Goal: Task Accomplishment & Management: Manage account settings

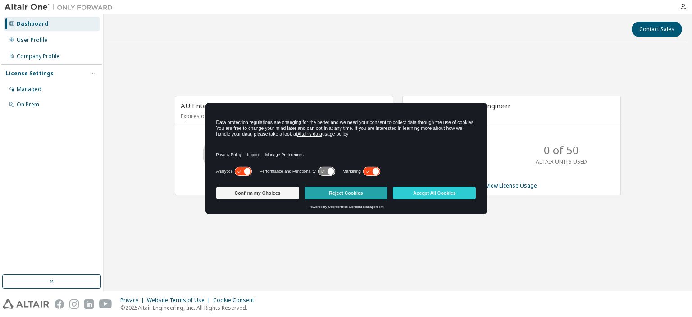
click at [326, 192] on button "Reject Cookies" at bounding box center [345, 192] width 83 height 13
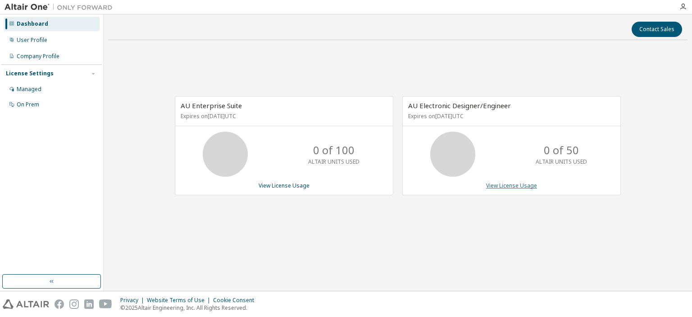
click at [502, 186] on link "View License Usage" at bounding box center [511, 185] width 51 height 8
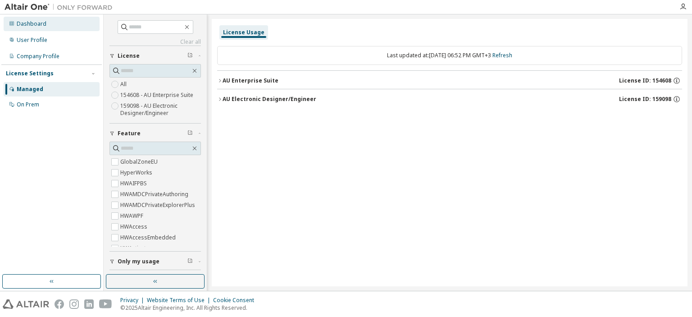
click at [30, 28] on div "Dashboard" at bounding box center [52, 24] width 96 height 14
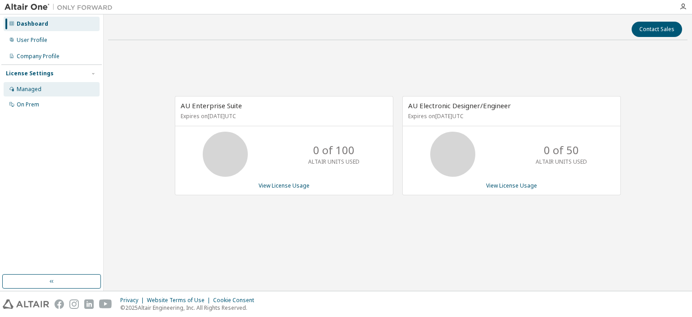
click at [36, 91] on div "Managed" at bounding box center [29, 89] width 25 height 7
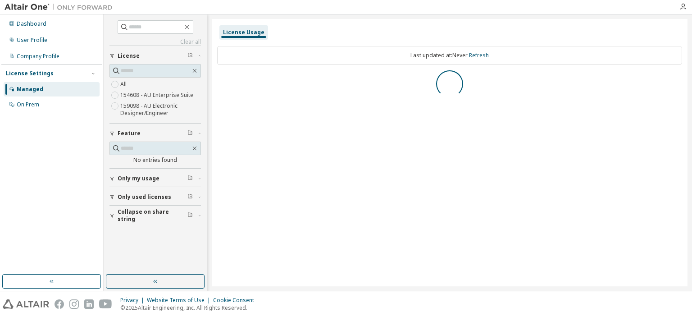
click at [137, 18] on div "Clear all Collapse on share string Only used licenses Only my usage Feature No …" at bounding box center [155, 144] width 100 height 257
click at [141, 26] on input "text" at bounding box center [156, 27] width 54 height 9
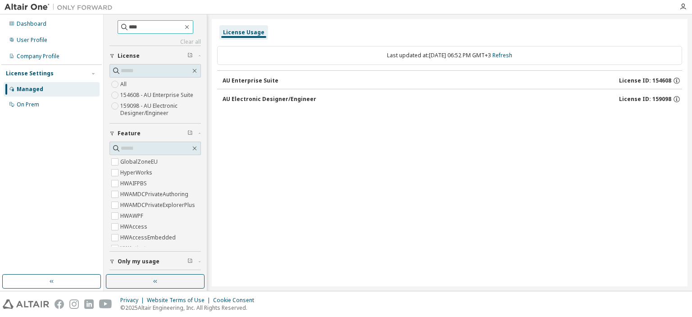
type input "****"
click at [144, 29] on input "****" at bounding box center [156, 27] width 54 height 9
click at [244, 86] on button "AU Enterprise Suite License ID: 154608" at bounding box center [451, 81] width 459 height 20
click at [245, 77] on div "AU Enterprise Suite" at bounding box center [250, 80] width 56 height 7
click at [247, 107] on button "AU Electronic Designer/Engineer License ID: 159098" at bounding box center [451, 99] width 459 height 20
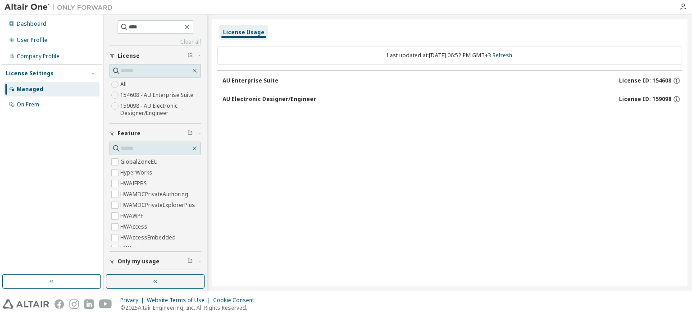
click at [250, 99] on div "AU Electronic Designer/Engineer" at bounding box center [269, 98] width 94 height 7
click at [34, 4] on img at bounding box center [61, 7] width 113 height 9
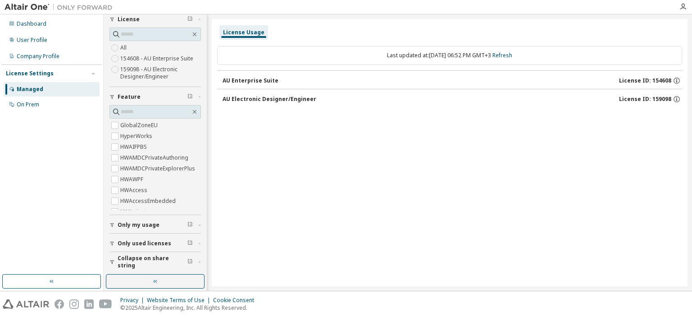
click at [250, 77] on div "AU Enterprise Suite" at bounding box center [250, 80] width 56 height 7
click at [35, 102] on div "On Prem" at bounding box center [28, 104] width 23 height 7
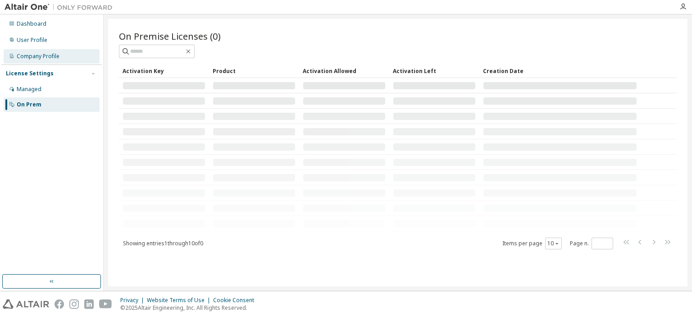
click at [53, 60] on div "Company Profile" at bounding box center [52, 56] width 96 height 14
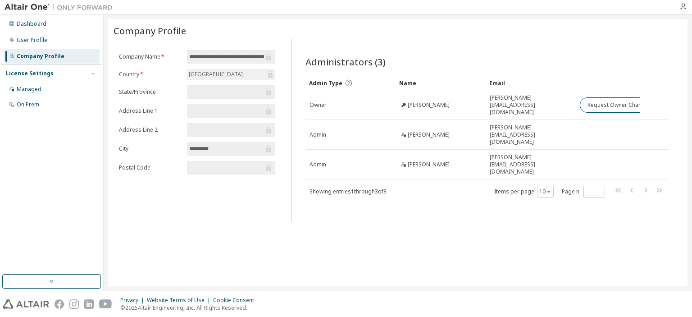
click at [202, 91] on input "text" at bounding box center [226, 91] width 75 height 9
click at [200, 111] on input "text" at bounding box center [226, 110] width 75 height 9
click at [33, 40] on div "User Profile" at bounding box center [32, 39] width 31 height 7
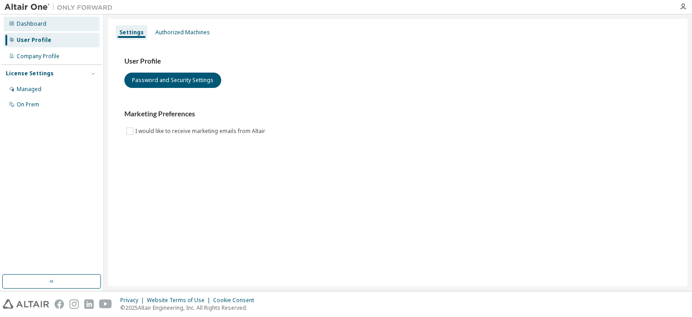
click at [40, 27] on div "Dashboard" at bounding box center [32, 23] width 30 height 7
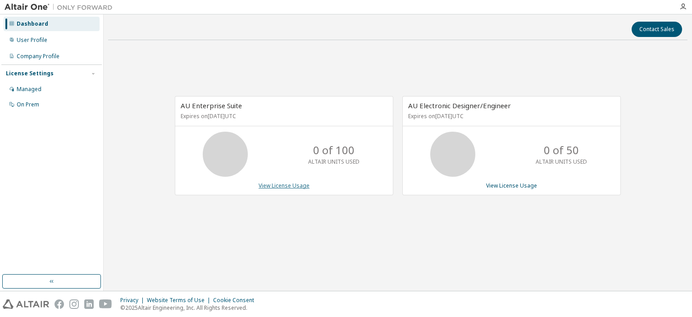
click at [299, 186] on link "View License Usage" at bounding box center [284, 185] width 51 height 8
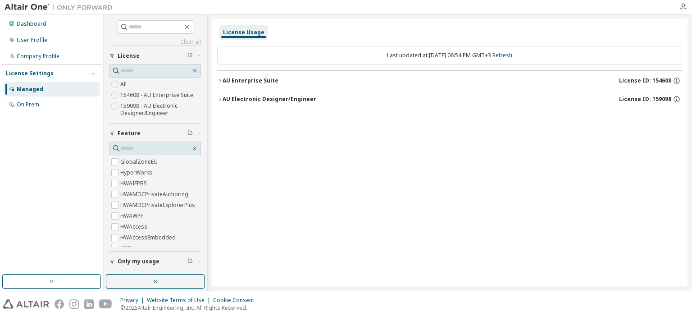
click at [221, 79] on icon "button" at bounding box center [219, 80] width 5 height 5
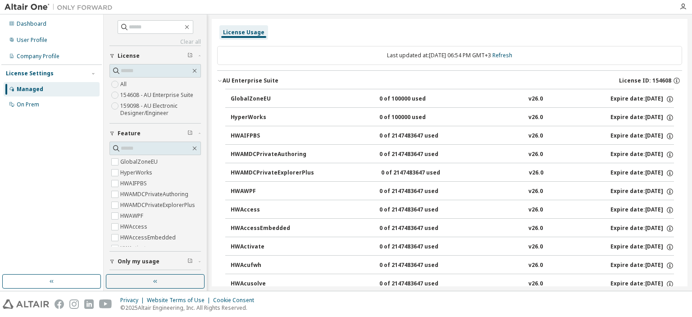
click at [299, 28] on div "License Usage" at bounding box center [449, 32] width 465 height 16
click at [690, 26] on div "Clear all Collapse on share string Only used licenses Only my usage Feature Glo…" at bounding box center [398, 152] width 588 height 276
click at [687, 27] on div "Clear all Collapse on share string Only used licenses Only my usage Feature Glo…" at bounding box center [398, 152] width 588 height 276
drag, startPoint x: 688, startPoint y: 36, endPoint x: 688, endPoint y: 42, distance: 5.4
click at [688, 42] on div "Clear all Collapse on share string Only used licenses Only my usage Feature Glo…" at bounding box center [398, 152] width 588 height 276
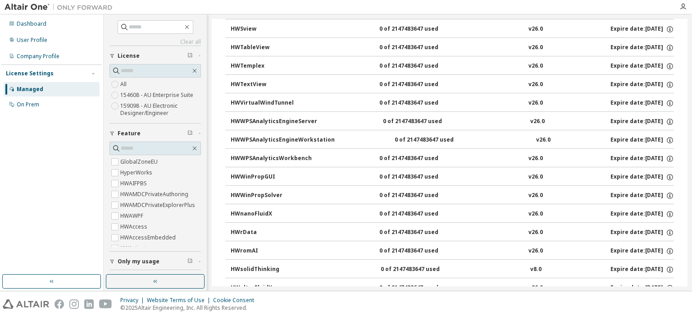
scroll to position [5864, 0]
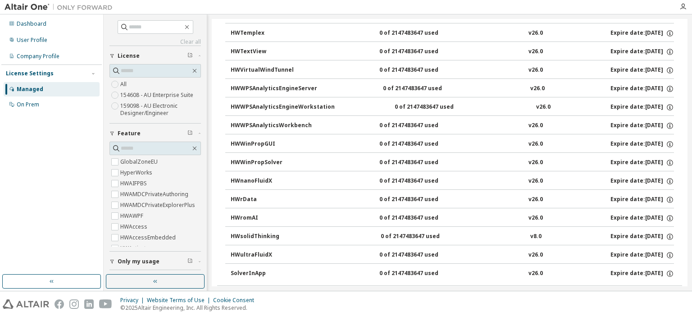
click at [222, 293] on icon "button" at bounding box center [219, 295] width 5 height 5
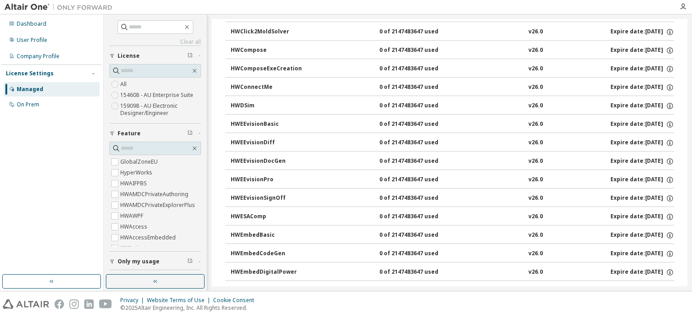
scroll to position [6449, 0]
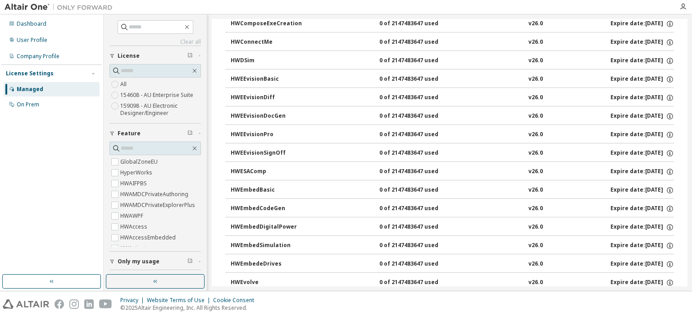
drag, startPoint x: 688, startPoint y: 222, endPoint x: 686, endPoint y: 232, distance: 9.7
click at [686, 232] on div "Clear all Collapse on share string Only used licenses Only my usage Feature Glo…" at bounding box center [398, 152] width 588 height 276
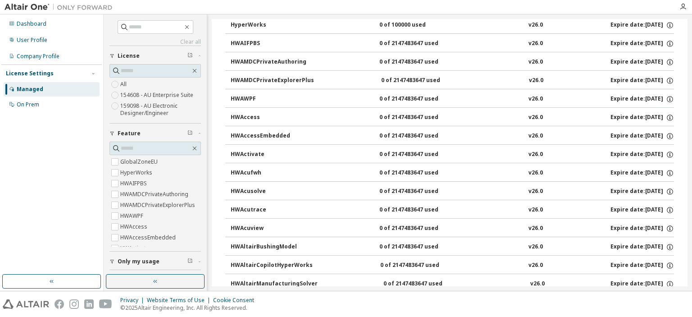
scroll to position [0, 0]
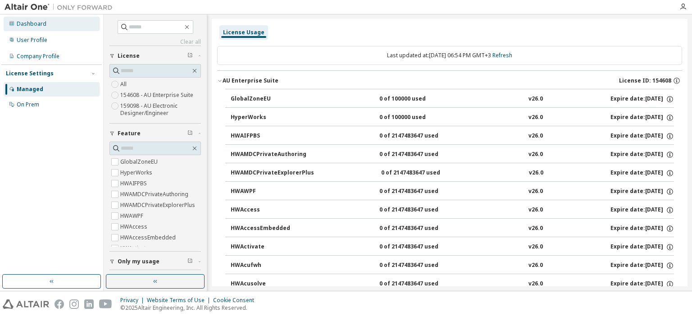
click at [49, 21] on div "Dashboard" at bounding box center [52, 24] width 96 height 14
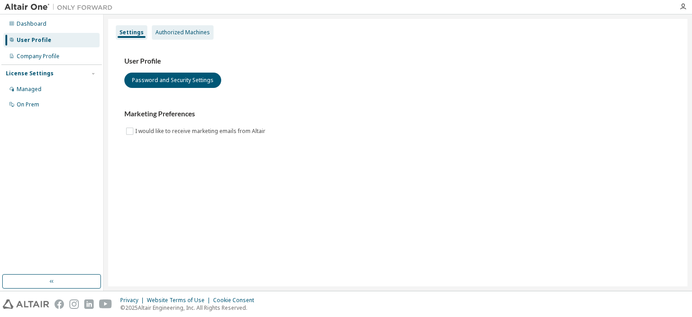
click at [177, 36] on div "Authorized Machines" at bounding box center [182, 32] width 54 height 7
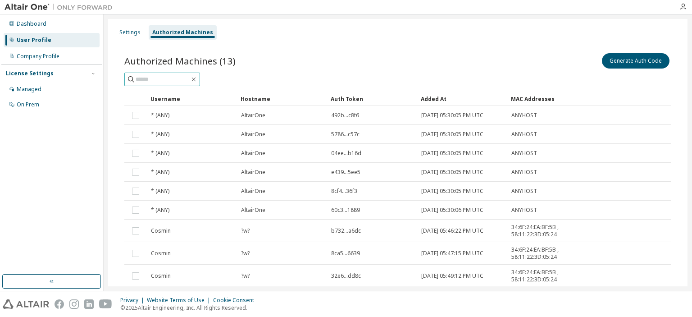
click at [189, 82] on input "text" at bounding box center [163, 79] width 54 height 9
type input "*"
click at [619, 56] on button "Generate Auth Code" at bounding box center [636, 60] width 68 height 15
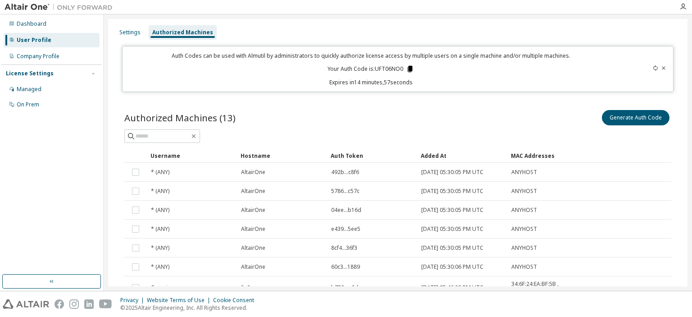
click at [408, 68] on icon at bounding box center [410, 69] width 5 height 6
click at [540, 113] on div "Generate Auth Code" at bounding box center [534, 117] width 273 height 19
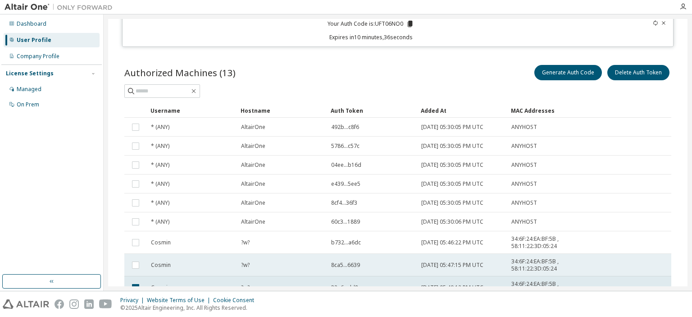
scroll to position [90, 0]
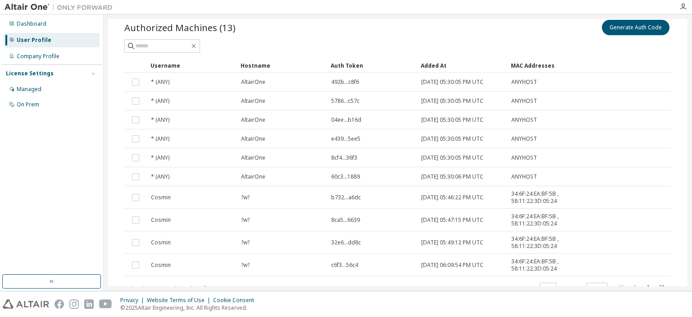
click at [340, 5] on div at bounding box center [395, 7] width 557 height 14
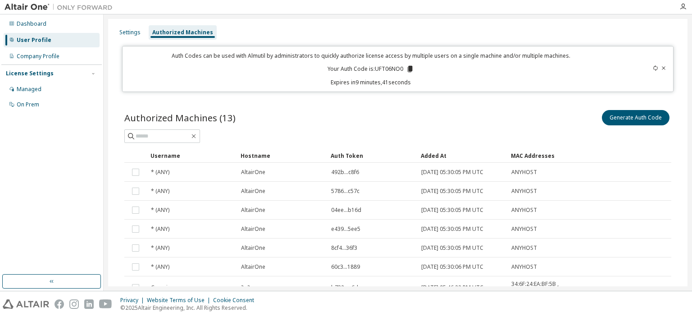
click at [408, 68] on icon at bounding box center [410, 69] width 5 height 6
click at [354, 8] on div at bounding box center [395, 7] width 557 height 14
click at [130, 26] on div "Settings" at bounding box center [130, 32] width 28 height 14
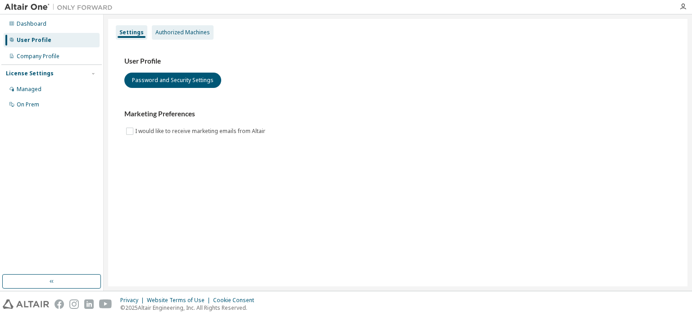
click at [170, 27] on div "Authorized Machines" at bounding box center [183, 32] width 62 height 14
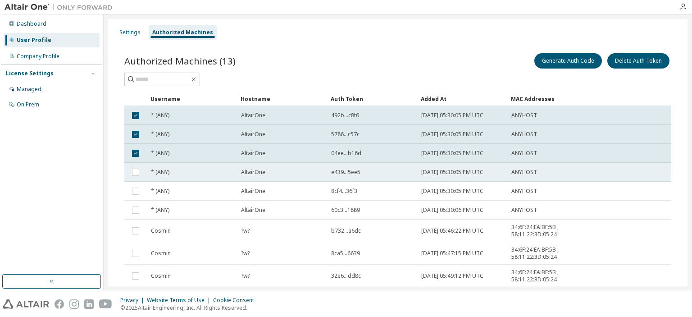
click at [250, 168] on span "AltairOne" at bounding box center [253, 171] width 24 height 7
click at [251, 174] on span "AltairOne" at bounding box center [253, 171] width 24 height 7
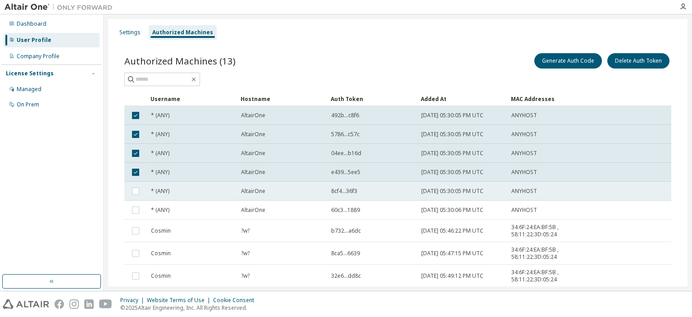
click at [143, 190] on td at bounding box center [135, 190] width 23 height 19
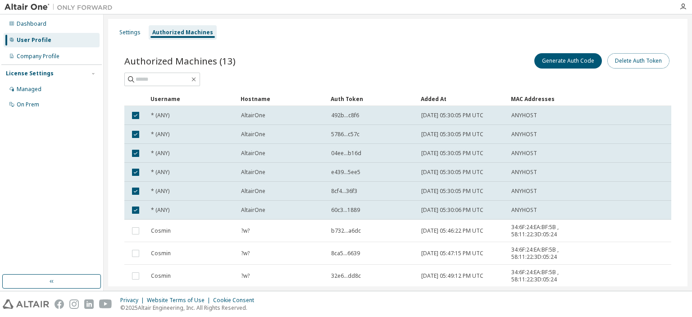
click at [626, 59] on button "Delete Auth Token" at bounding box center [638, 60] width 62 height 15
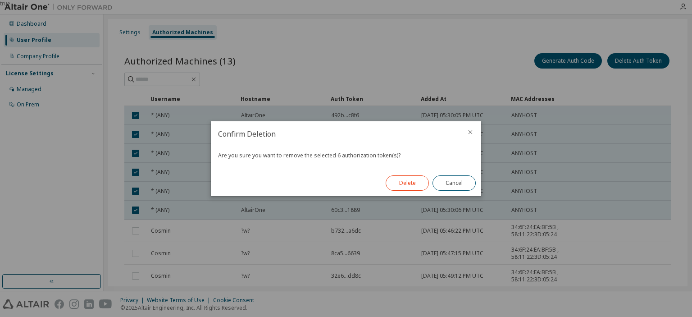
click at [404, 181] on button "Delete" at bounding box center [407, 182] width 43 height 15
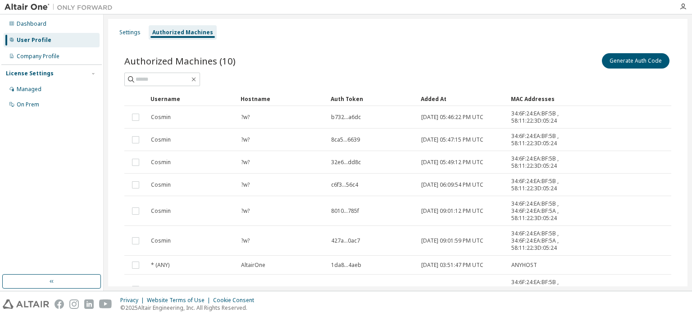
scroll to position [124, 0]
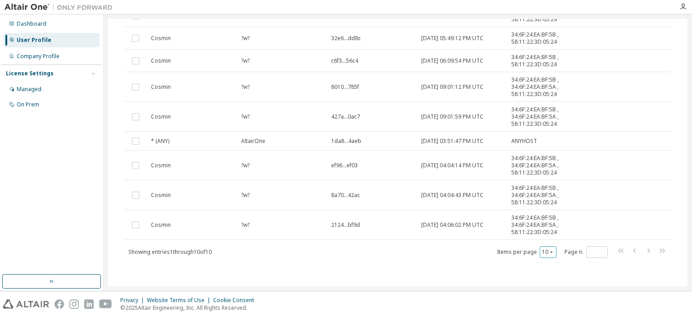
click at [545, 248] on button "10" at bounding box center [548, 251] width 12 height 7
click at [548, 303] on div "100" at bounding box center [572, 306] width 72 height 11
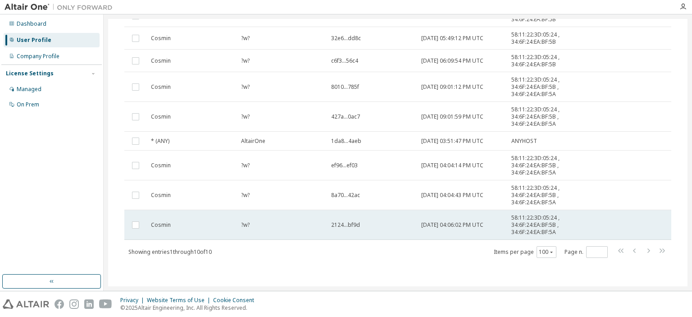
click at [430, 223] on span "2025-10-14 04:06:02 PM UTC" at bounding box center [452, 224] width 62 height 7
click at [382, 222] on div "2124...bf9d" at bounding box center [372, 224] width 82 height 7
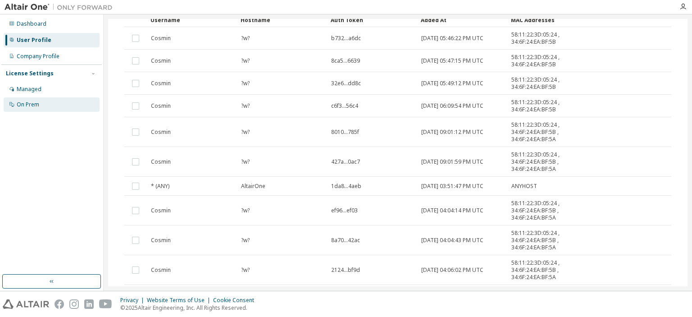
scroll to position [34, 0]
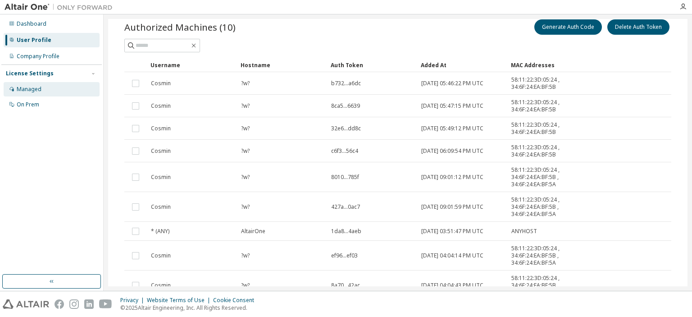
click at [40, 90] on div "Managed" at bounding box center [29, 89] width 25 height 7
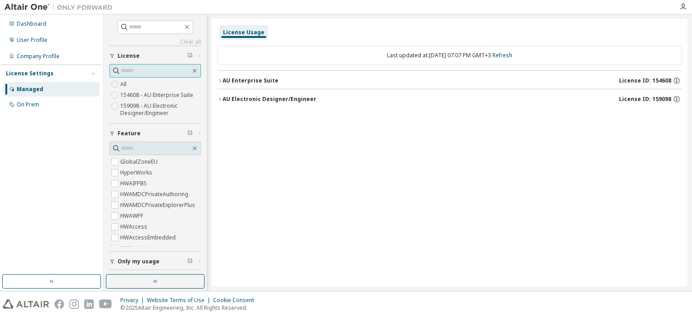
click at [142, 70] on input "text" at bounding box center [156, 70] width 70 height 9
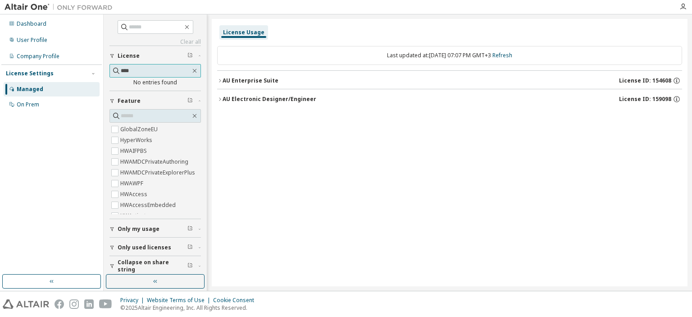
type input "****"
click at [34, 104] on div "On Prem" at bounding box center [28, 104] width 23 height 7
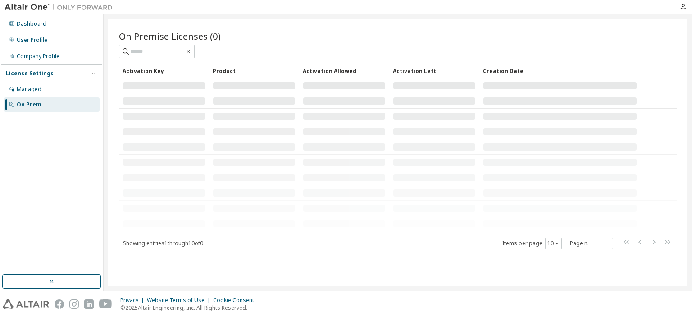
click at [166, 43] on div "On Premise Licenses (0)" at bounding box center [398, 44] width 558 height 28
click at [166, 52] on input "text" at bounding box center [157, 51] width 54 height 9
type input "****"
click at [45, 42] on div "User Profile" at bounding box center [32, 39] width 31 height 7
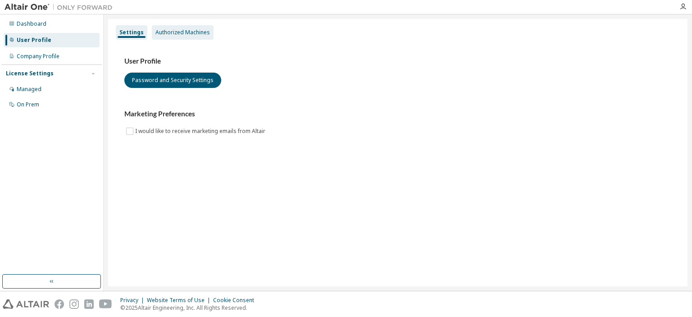
click at [186, 33] on div "Authorized Machines" at bounding box center [182, 32] width 54 height 7
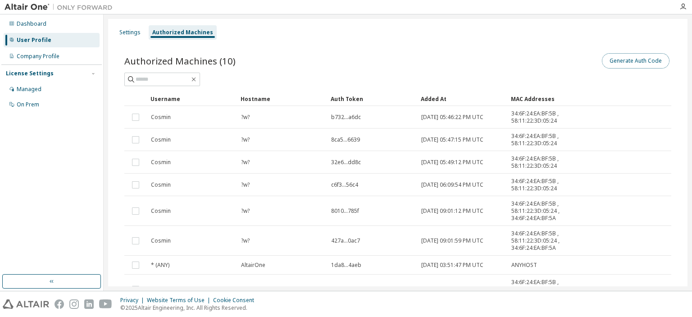
click at [613, 56] on button "Generate Auth Code" at bounding box center [636, 60] width 68 height 15
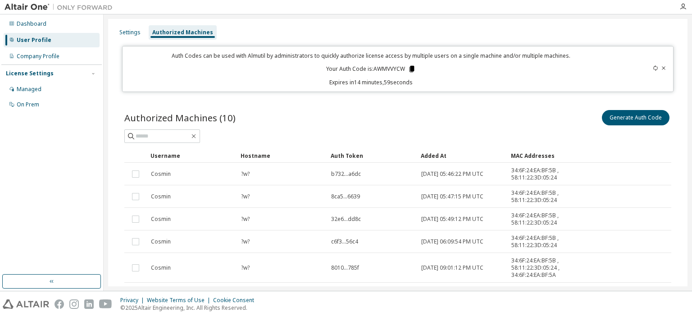
click at [409, 66] on icon at bounding box center [411, 69] width 5 height 6
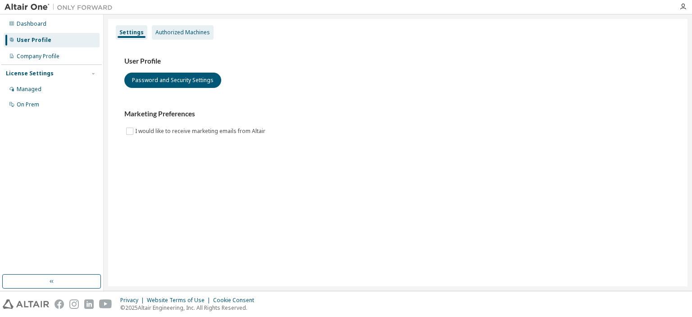
click at [203, 29] on div "Authorized Machines" at bounding box center [182, 32] width 54 height 7
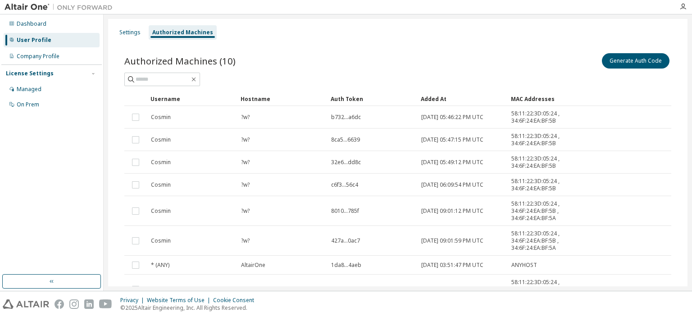
click at [41, 78] on div "License Settings Managed On Prem" at bounding box center [51, 88] width 100 height 48
click at [39, 90] on div "Managed" at bounding box center [29, 89] width 25 height 7
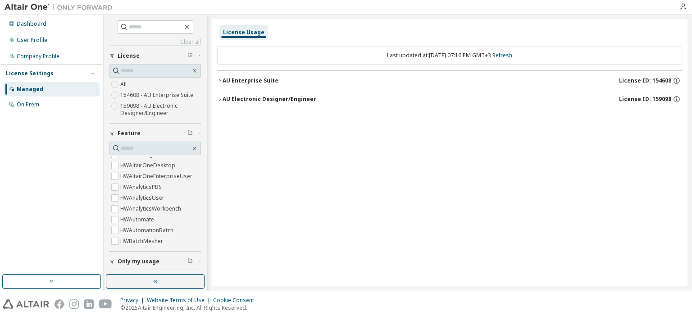
scroll to position [270, 0]
click at [144, 144] on input "text" at bounding box center [156, 148] width 70 height 9
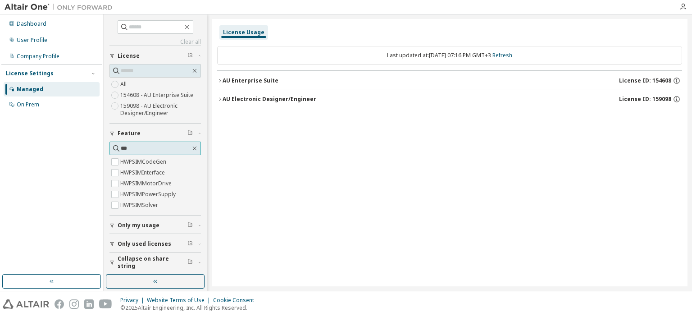
scroll to position [0, 0]
type input "****"
click at [133, 159] on label "HWPSIMCodeGen" at bounding box center [144, 161] width 48 height 11
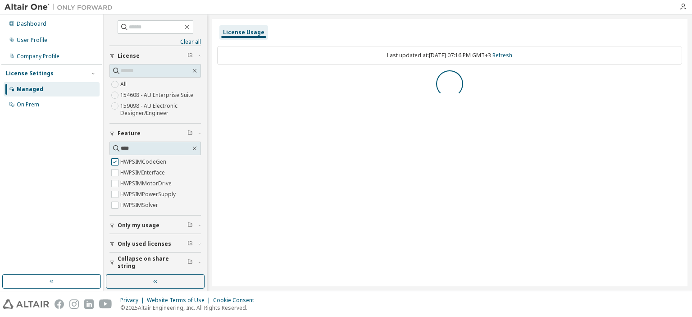
click at [131, 159] on label "HWPSIMCodeGen" at bounding box center [144, 161] width 48 height 11
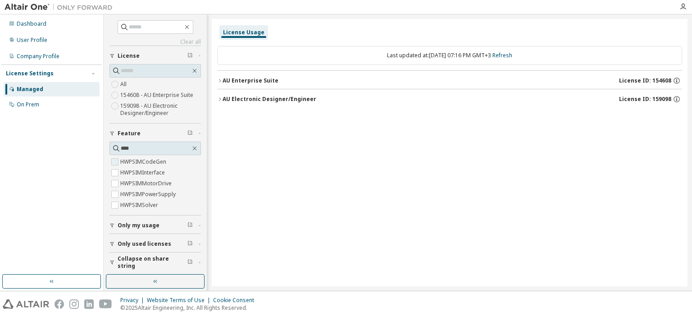
click at [150, 159] on label "HWPSIMCodeGen" at bounding box center [144, 161] width 48 height 11
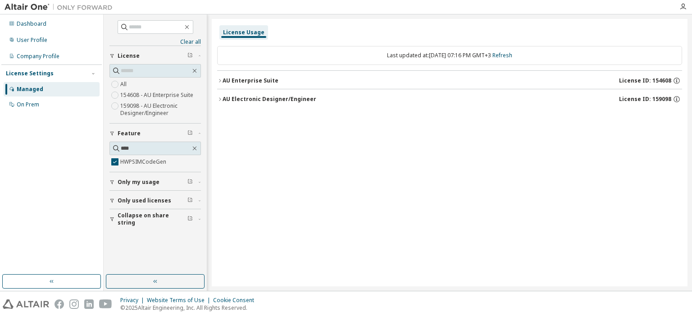
click at [299, 98] on div "AU Electronic Designer/Engineer" at bounding box center [269, 98] width 94 height 7
click at [223, 83] on div "AU Enterprise Suite" at bounding box center [250, 80] width 56 height 7
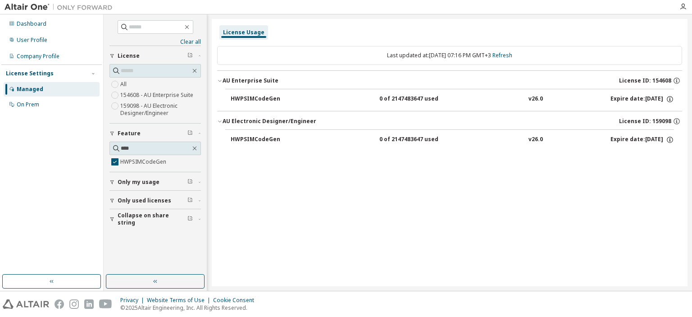
click at [260, 138] on div "HWPSIMCodeGen" at bounding box center [271, 140] width 81 height 8
click at [406, 142] on div "0 of 2147483647 used" at bounding box center [419, 140] width 81 height 8
click at [409, 140] on div "0 of 2147483647 used" at bounding box center [419, 140] width 81 height 8
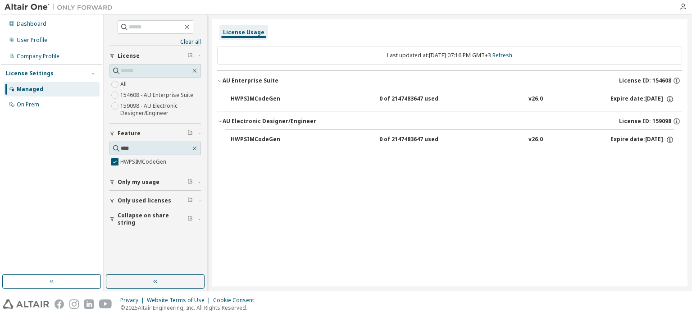
click at [409, 140] on div "0 of 2147483647 used" at bounding box center [419, 140] width 81 height 8
click at [667, 139] on icon "button" at bounding box center [670, 140] width 8 height 8
click at [259, 140] on div "HWPSIMCodeGen" at bounding box center [271, 140] width 81 height 8
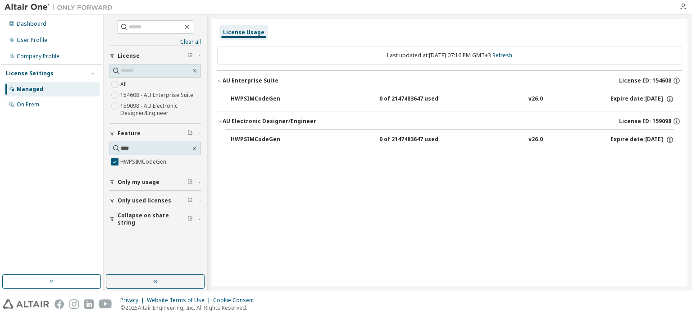
click at [259, 140] on div "HWPSIMCodeGen" at bounding box center [271, 140] width 81 height 8
click at [259, 139] on div "HWPSIMCodeGen" at bounding box center [271, 140] width 81 height 8
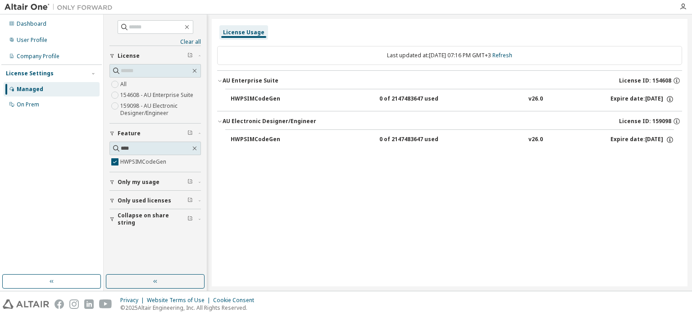
click at [265, 136] on div "HWPSIMCodeGen" at bounding box center [271, 140] width 81 height 8
click at [266, 135] on button "HWPSIMCodeGen 0 of 2147483647 used v26.0 Expire date: 2025-10-20" at bounding box center [452, 140] width 443 height 20
click at [268, 133] on button "HWPSIMCodeGen 0 of 2147483647 used v26.0 Expire date: 2025-10-20" at bounding box center [452, 140] width 443 height 20
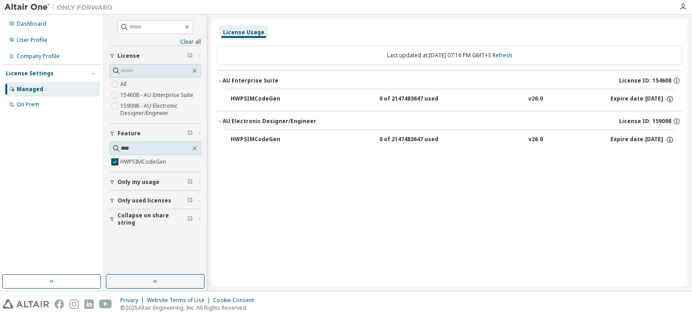
click at [272, 130] on button "HWPSIMCodeGen 0 of 2147483647 used v26.0 Expire date: 2025-10-20" at bounding box center [452, 140] width 443 height 20
drag, startPoint x: 275, startPoint y: 128, endPoint x: 268, endPoint y: 136, distance: 9.9
click at [273, 132] on div "AU Electronic Designer/Engineer License ID: 159098 HWPSIMCodeGen 0 of 214748364…" at bounding box center [449, 131] width 465 height 41
click at [268, 136] on div "HWPSIMCodeGen" at bounding box center [271, 140] width 81 height 8
drag, startPoint x: 268, startPoint y: 136, endPoint x: 302, endPoint y: 135, distance: 33.3
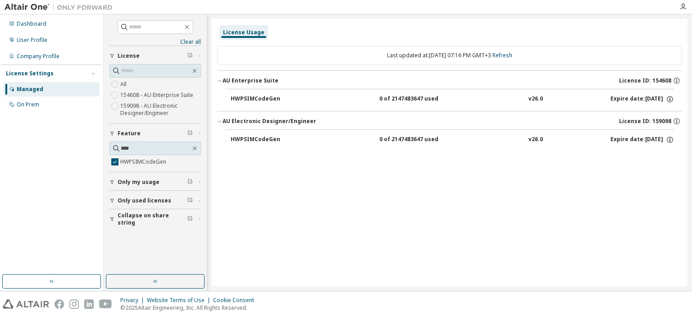
click at [268, 136] on div "HWPSIMCodeGen" at bounding box center [271, 140] width 81 height 8
click at [393, 132] on button "HWPSIMCodeGen 0 of 2147483647 used v26.0 Expire date: 2025-10-20" at bounding box center [452, 140] width 443 height 20
click at [396, 138] on div "0 of 2147483647 used" at bounding box center [419, 140] width 81 height 8
click at [529, 136] on div "v26.0" at bounding box center [535, 140] width 14 height 8
click at [651, 139] on div "Expire date: 2025-10-20" at bounding box center [642, 140] width 64 height 8
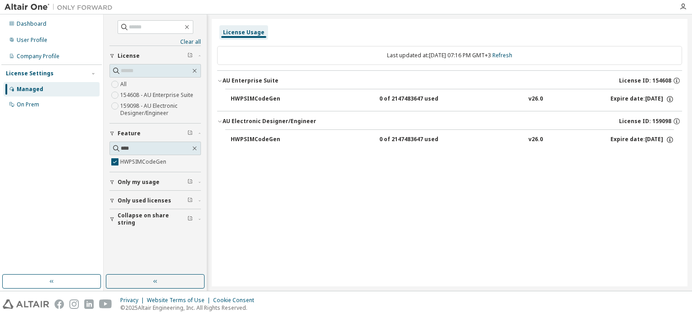
click at [392, 54] on div "Last updated at: Tue 2025-10-14 07:16 PM GMT+3 Refresh" at bounding box center [449, 55] width 465 height 19
click at [132, 160] on label "HWPSIMCodeGen" at bounding box center [144, 161] width 48 height 11
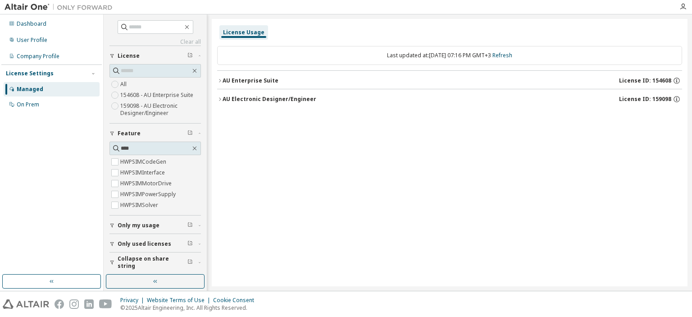
click at [278, 102] on div "AU Electronic Designer/Engineer License ID: 159098" at bounding box center [451, 99] width 459 height 8
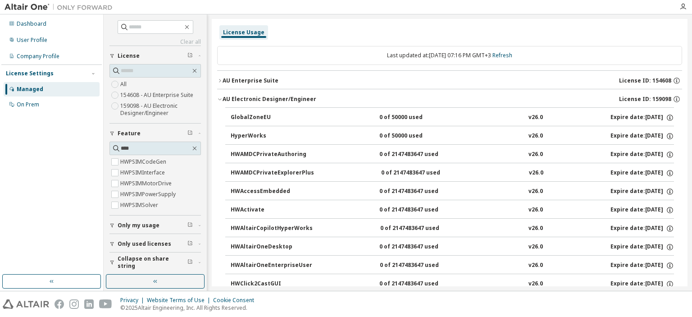
click at [251, 81] on div "AU Enterprise Suite" at bounding box center [250, 80] width 56 height 7
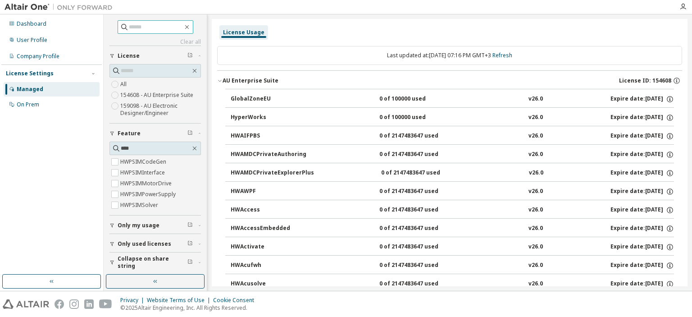
click at [142, 30] on input "text" at bounding box center [156, 27] width 54 height 9
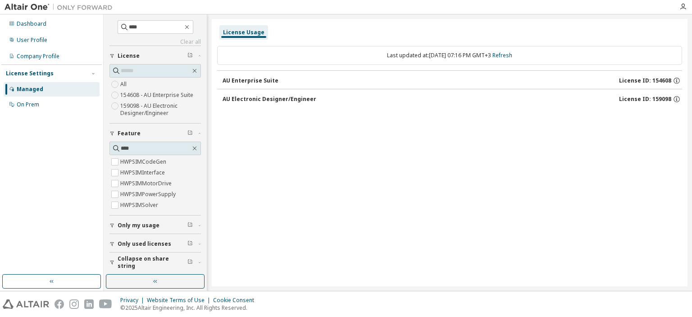
click at [228, 82] on div "AU Enterprise Suite" at bounding box center [250, 80] width 56 height 7
click at [240, 80] on div "AU Enterprise Suite" at bounding box center [250, 80] width 56 height 7
click at [238, 97] on div "AU Electronic Designer/Engineer" at bounding box center [269, 98] width 94 height 7
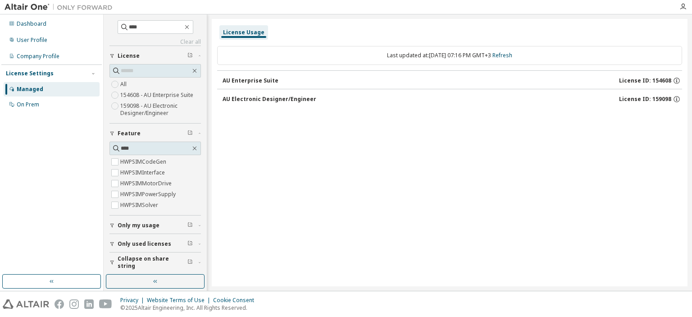
click at [238, 97] on div "AU Electronic Designer/Engineer" at bounding box center [269, 98] width 94 height 7
click at [259, 71] on button "AU Enterprise Suite License ID: 154608" at bounding box center [451, 81] width 459 height 20
click at [260, 79] on div "AU Enterprise Suite" at bounding box center [250, 80] width 56 height 7
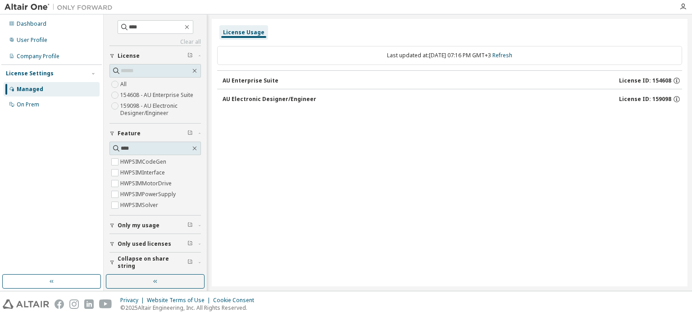
click at [260, 100] on div "AU Electronic Designer/Engineer" at bounding box center [269, 98] width 94 height 7
click at [140, 23] on input "****" at bounding box center [156, 27] width 54 height 9
type input "*"
click at [152, 173] on label "HWPSIMInterface" at bounding box center [143, 172] width 46 height 11
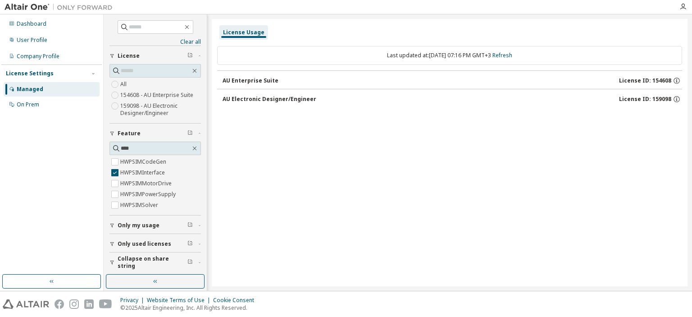
click at [155, 155] on div "**** HWPSIMCodeGen HWPSIMInterface HWPSIMMotorDrive HWPSIMPowerSupply HWPSIMSol…" at bounding box center [154, 175] width 91 height 69
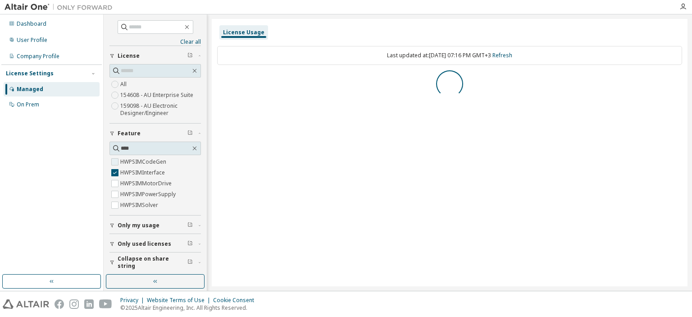
click at [154, 160] on label "HWPSIMCodeGen" at bounding box center [144, 161] width 48 height 11
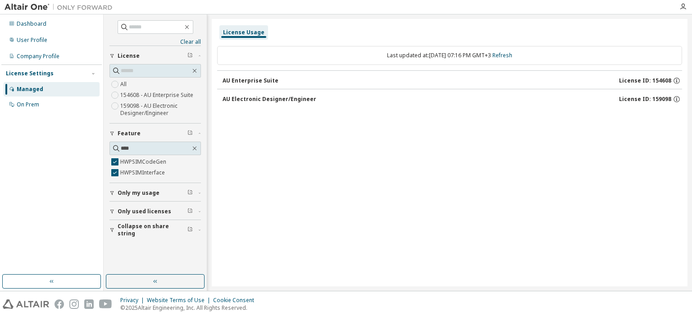
click at [309, 104] on button "AU Electronic Designer/Engineer License ID: 159098" at bounding box center [451, 99] width 459 height 20
click at [308, 99] on div "AU Electronic Designer/Engineer" at bounding box center [269, 98] width 94 height 7
click at [262, 73] on button "AU Enterprise Suite License ID: 154608" at bounding box center [451, 81] width 459 height 20
click at [166, 161] on label "HWPSIMCodeGen" at bounding box center [144, 161] width 48 height 11
click at [288, 96] on div "AU Electronic Designer/Engineer" at bounding box center [269, 98] width 94 height 7
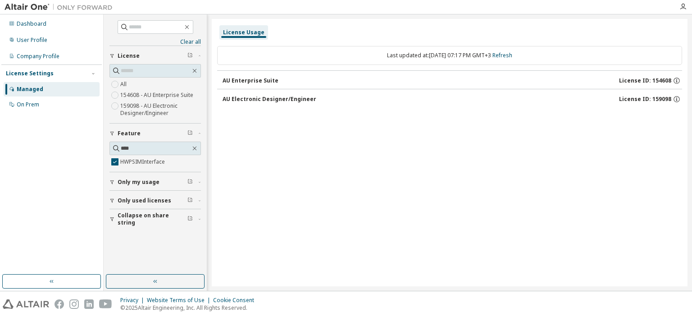
click at [282, 77] on div "AU Enterprise Suite License ID: 154608" at bounding box center [451, 81] width 459 height 8
click at [280, 85] on button "AU Enterprise Suite License ID: 154608" at bounding box center [451, 81] width 459 height 20
click at [274, 95] on div "AU Electronic Designer/Engineer" at bounding box center [269, 98] width 94 height 7
click at [155, 162] on label "HWPSIMInterface" at bounding box center [143, 161] width 46 height 11
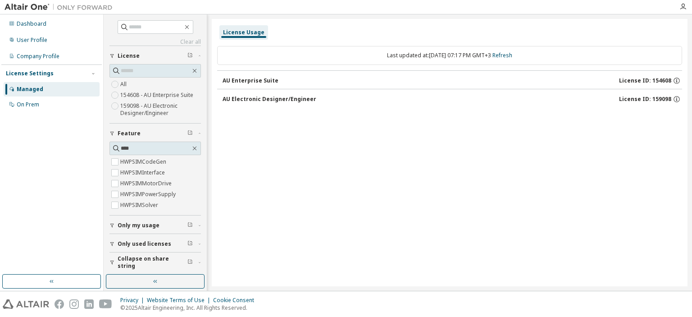
click at [132, 228] on button "Only my usage" at bounding box center [154, 225] width 91 height 20
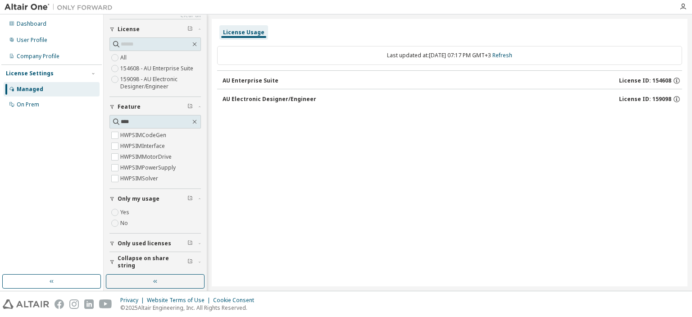
click at [132, 240] on span "Only used licenses" at bounding box center [145, 243] width 54 height 7
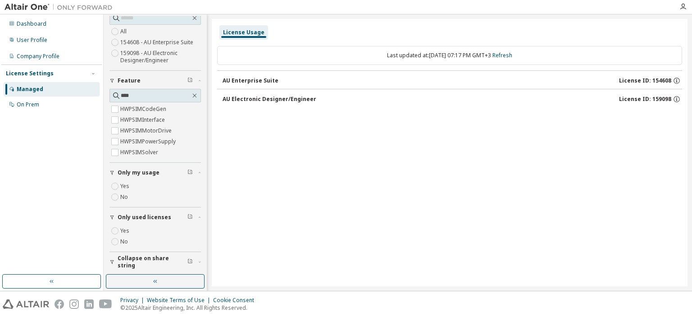
click at [136, 254] on button "Collapse on share string" at bounding box center [154, 262] width 91 height 20
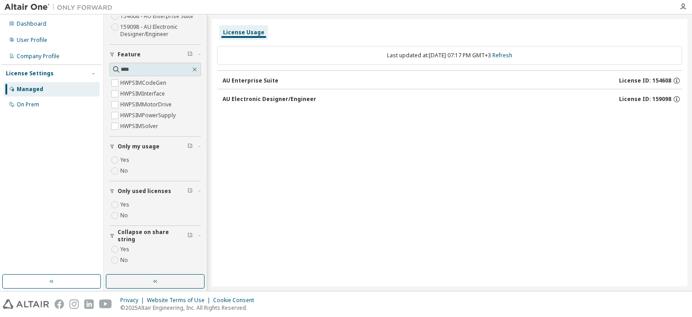
scroll to position [34, 0]
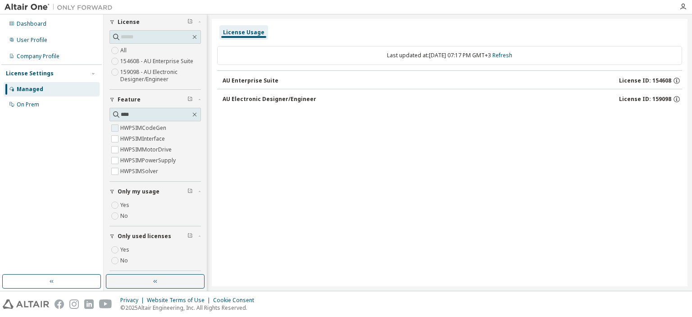
click at [156, 127] on label "HWPSIMCodeGen" at bounding box center [144, 128] width 48 height 11
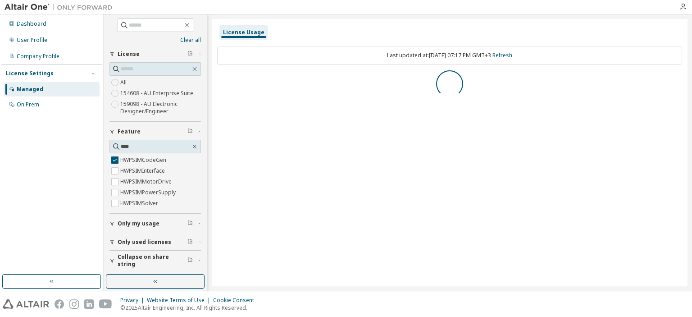
scroll to position [0, 0]
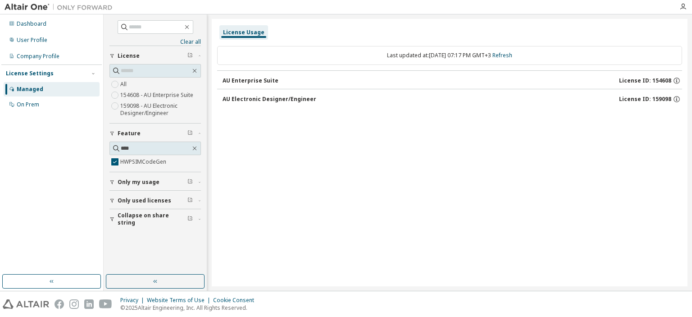
click at [304, 97] on div "AU Electronic Designer/Engineer" at bounding box center [269, 98] width 94 height 7
click at [305, 75] on button "AU Enterprise Suite License ID: 154608" at bounding box center [451, 81] width 459 height 20
click at [301, 86] on button "AU Enterprise Suite License ID: 154608" at bounding box center [451, 81] width 459 height 20
click at [301, 85] on button "AU Enterprise Suite License ID: 154608" at bounding box center [451, 81] width 459 height 20
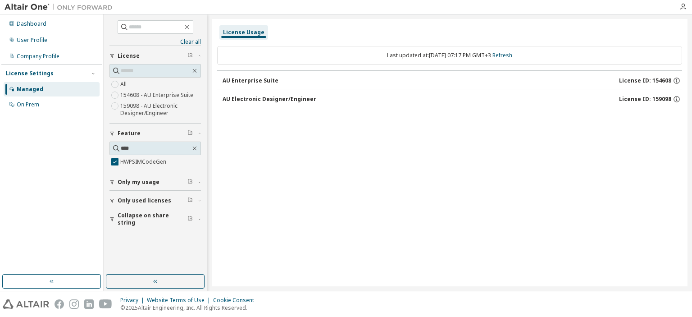
drag, startPoint x: 295, startPoint y: 107, endPoint x: 287, endPoint y: 97, distance: 12.9
click at [287, 97] on div "AU Electronic Designer/Engineer" at bounding box center [269, 98] width 94 height 7
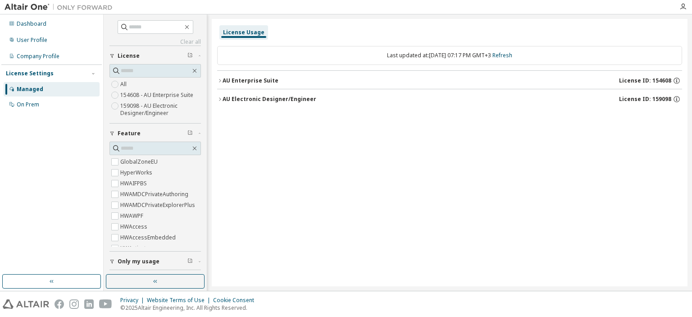
click at [258, 100] on div "AU Electronic Designer/Engineer" at bounding box center [269, 98] width 94 height 7
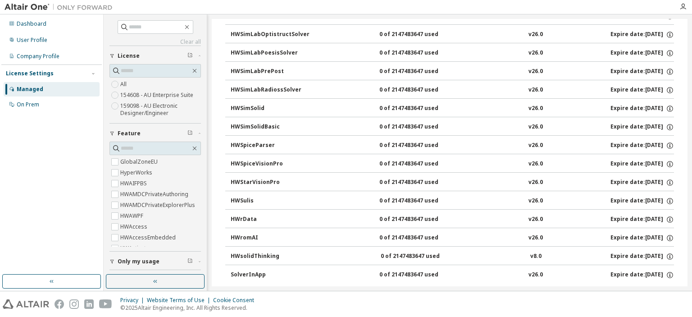
scroll to position [2254, 0]
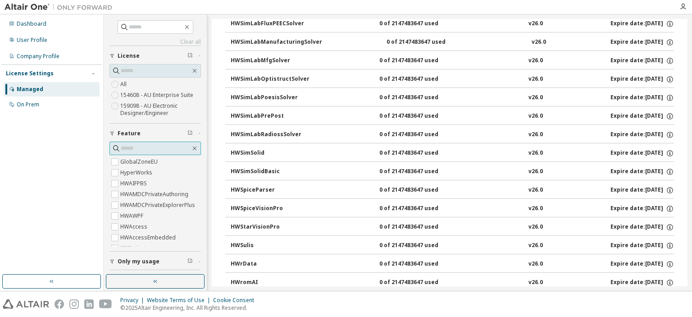
click at [133, 147] on input "text" at bounding box center [156, 148] width 70 height 9
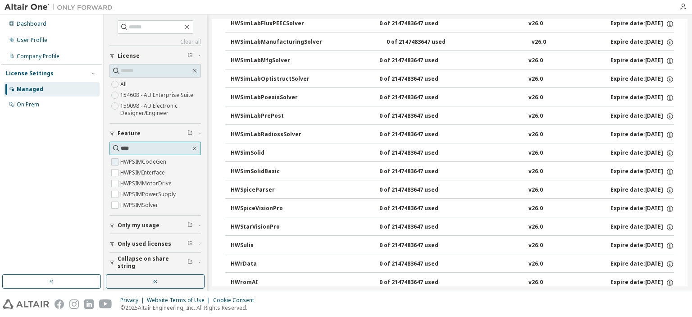
type input "****"
click at [157, 160] on label "HWPSIMCodeGen" at bounding box center [144, 161] width 48 height 11
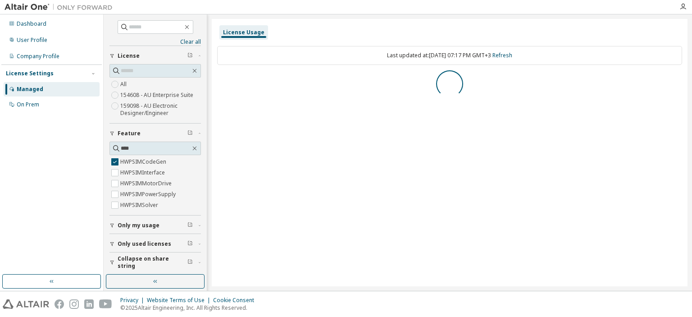
scroll to position [0, 0]
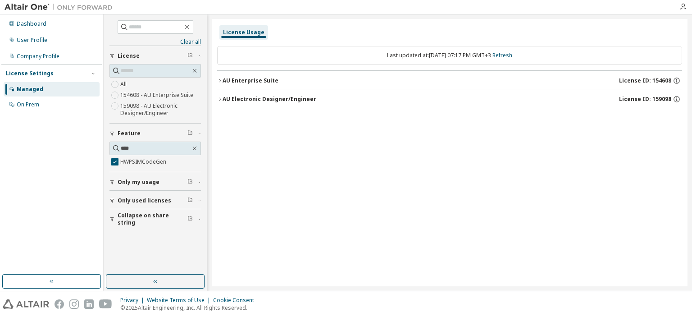
click at [252, 95] on button "AU Electronic Designer/Engineer License ID: 159098" at bounding box center [449, 99] width 465 height 20
click at [250, 82] on div "AU Enterprise Suite" at bounding box center [250, 80] width 56 height 7
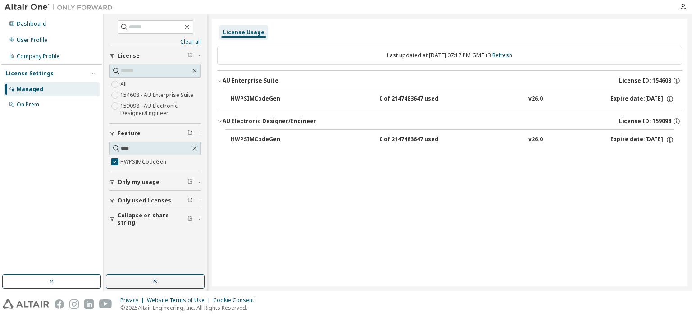
click at [253, 136] on div "HWPSIMCodeGen" at bounding box center [271, 140] width 81 height 8
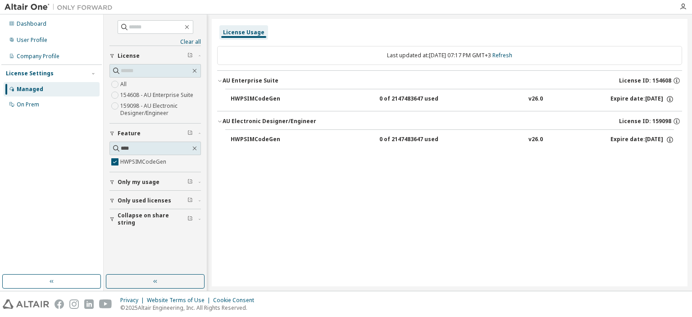
click at [253, 136] on div "HWPSIMCodeGen" at bounding box center [271, 140] width 81 height 8
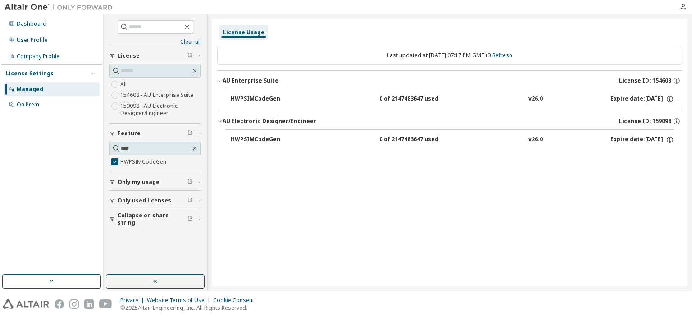
click at [253, 136] on div "HWPSIMCodeGen" at bounding box center [271, 140] width 81 height 8
click at [264, 102] on div "HWPSIMCodeGen" at bounding box center [271, 99] width 81 height 8
click at [264, 101] on div "HWPSIMCodeGen" at bounding box center [271, 99] width 81 height 8
click at [17, 102] on div "On Prem" at bounding box center [28, 104] width 23 height 7
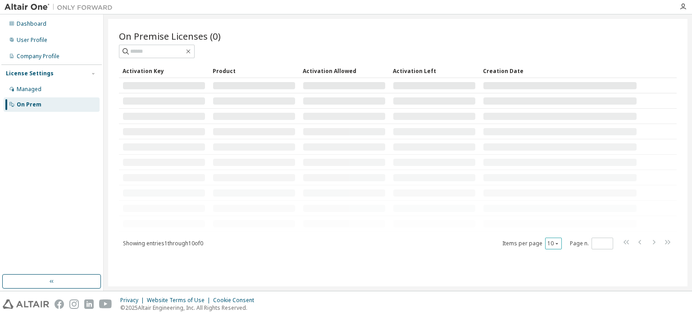
click at [555, 244] on icon "button" at bounding box center [556, 242] width 5 height 5
click at [562, 295] on div "100" at bounding box center [581, 297] width 72 height 11
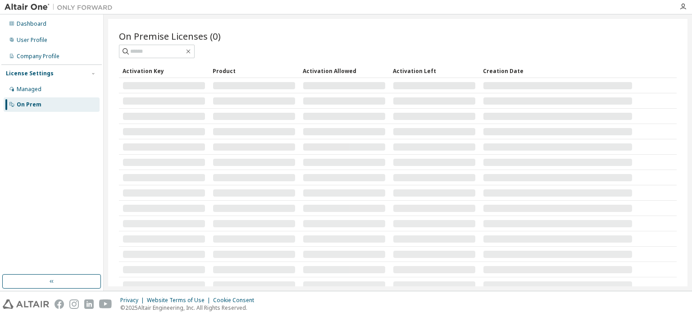
drag, startPoint x: 685, startPoint y: 180, endPoint x: 649, endPoint y: 51, distance: 133.8
click at [649, 53] on div "On Premise Licenses (0) Clear Load Save Save As Field Operator Value Select fil…" at bounding box center [397, 152] width 579 height 267
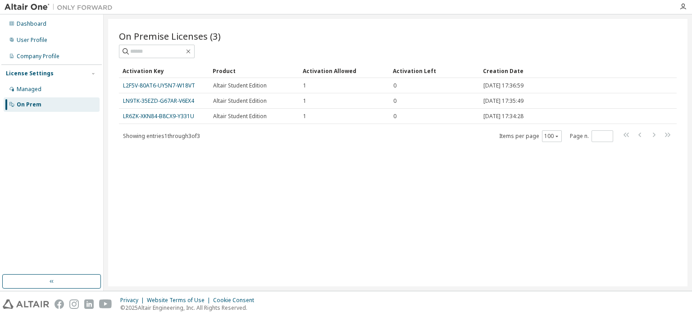
drag, startPoint x: 649, startPoint y: 27, endPoint x: 649, endPoint y: 19, distance: 7.2
click at [649, 19] on div "On Premise Licenses (3) Clear Load Save Save As Field Operator Value Select fil…" at bounding box center [397, 152] width 579 height 267
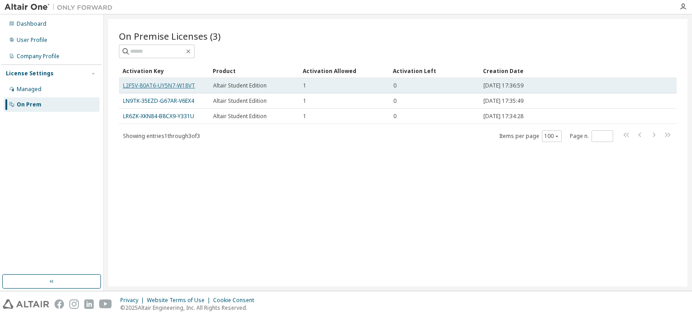
click at [162, 85] on link "L2F5V-80AT6-UY5N7-W18VT" at bounding box center [159, 86] width 72 height 8
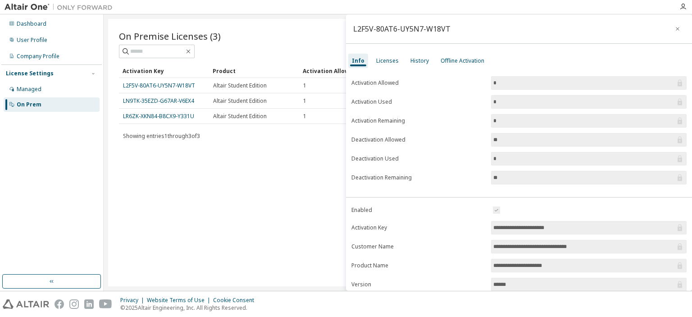
scroll to position [95, 0]
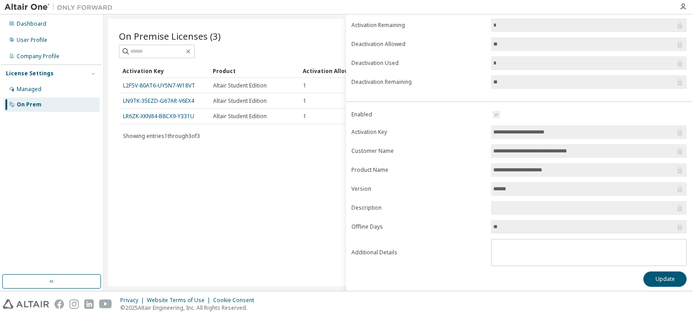
click at [493, 225] on input "**" at bounding box center [584, 226] width 182 height 9
drag, startPoint x: 499, startPoint y: 225, endPoint x: 490, endPoint y: 224, distance: 8.6
click at [491, 224] on span "**" at bounding box center [588, 227] width 195 height 14
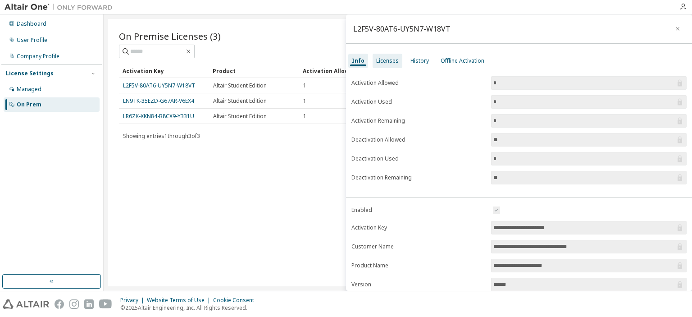
click at [382, 59] on div "Licenses" at bounding box center [387, 60] width 23 height 7
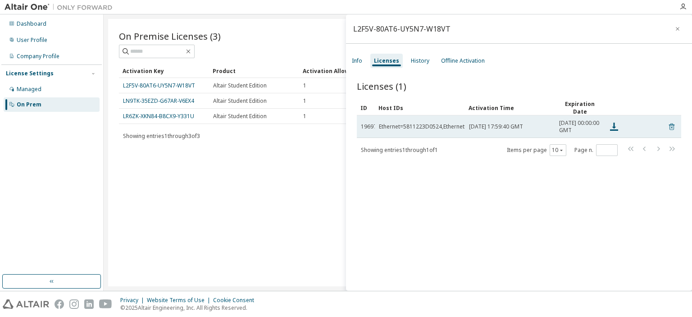
click at [667, 129] on icon at bounding box center [671, 126] width 8 height 11
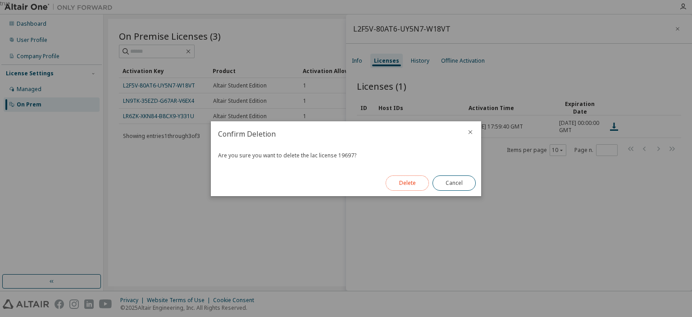
click at [400, 183] on button "Delete" at bounding box center [407, 182] width 43 height 15
click at [461, 183] on button "Close" at bounding box center [453, 182] width 43 height 15
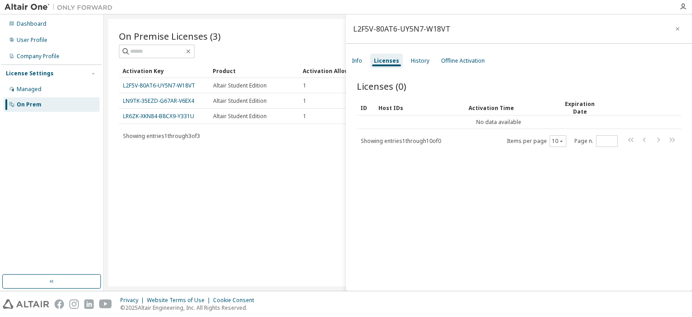
click at [302, 175] on div "On Premise Licenses (3) Clear Load Save Save As Field Operator Value Select fil…" at bounding box center [397, 152] width 579 height 267
click at [675, 30] on icon "button" at bounding box center [677, 28] width 6 height 7
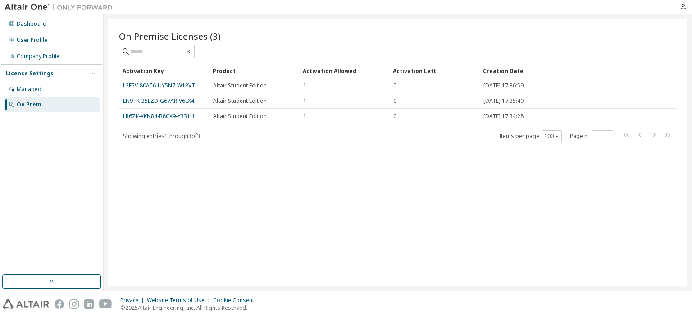
click at [200, 136] on span "Showing entries 1 through 3 of 3" at bounding box center [161, 136] width 77 height 8
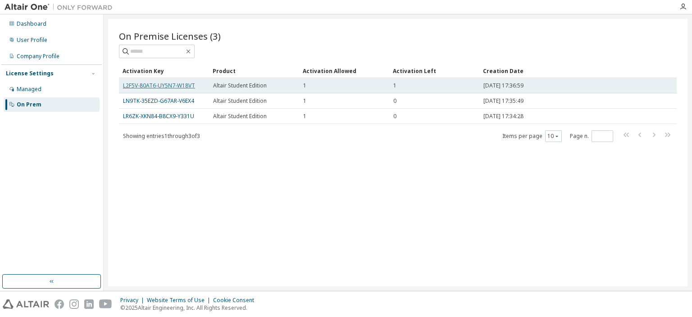
click at [186, 86] on link "L2F5V-80AT6-UY5N7-W18VT" at bounding box center [159, 86] width 72 height 8
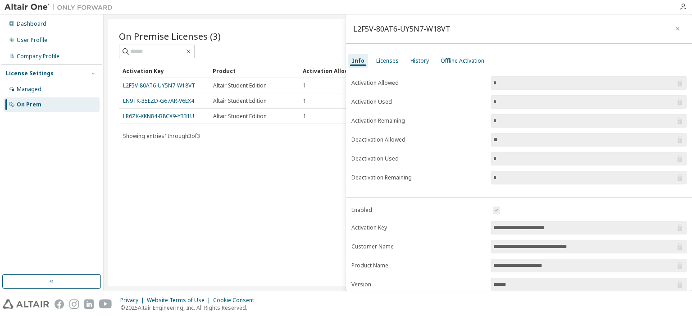
click at [675, 29] on icon "button" at bounding box center [677, 28] width 6 height 7
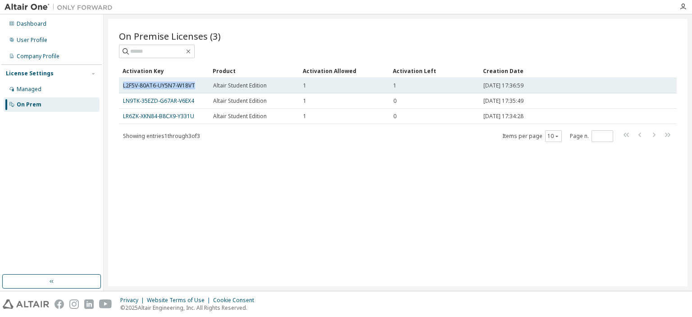
drag, startPoint x: 198, startPoint y: 83, endPoint x: 123, endPoint y: 86, distance: 75.7
click at [123, 86] on td "L2F5V-80AT6-UY5N7-W18VT" at bounding box center [164, 85] width 90 height 15
copy link "L2F5V-80AT6-UY5N7-W18VT"
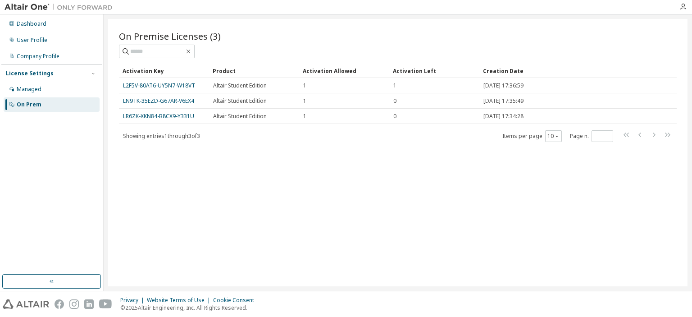
click at [408, 41] on div "On Premise Licenses (3)" at bounding box center [398, 36] width 558 height 13
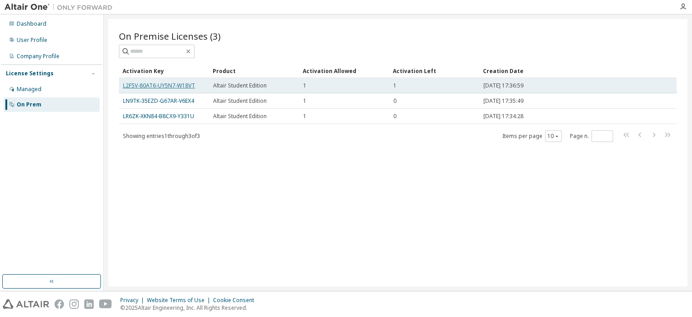
click at [160, 88] on link "L2F5V-80AT6-UY5N7-W18VT" at bounding box center [159, 86] width 72 height 8
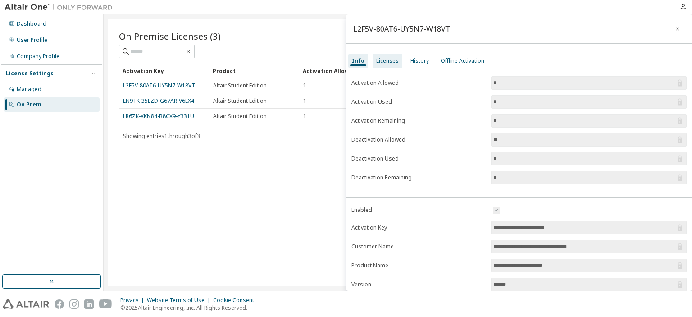
click at [394, 63] on div "Licenses" at bounding box center [387, 60] width 23 height 7
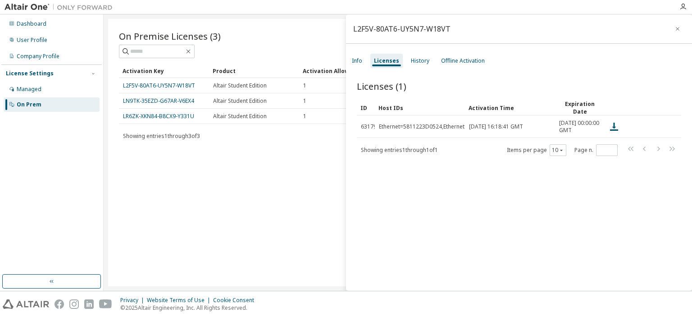
scroll to position [14, 0]
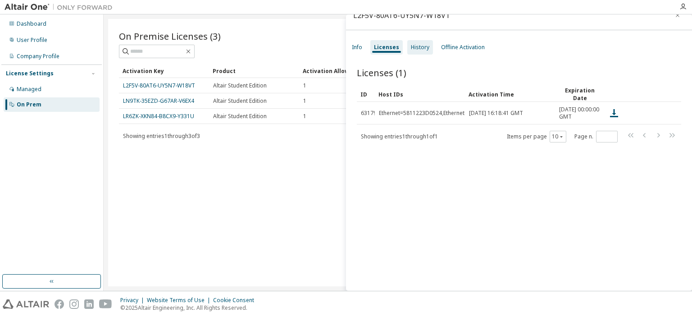
click at [417, 43] on div "History" at bounding box center [420, 47] width 26 height 14
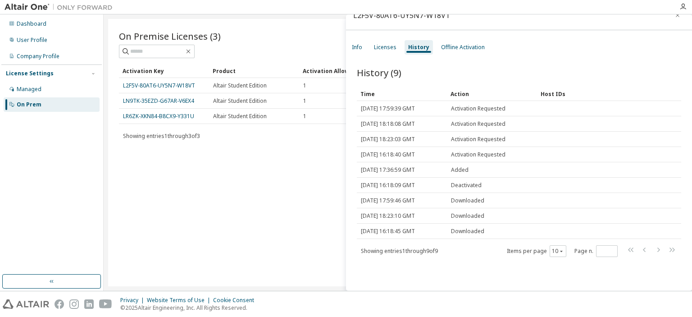
click at [200, 200] on div "On Premise Licenses (3) Clear Load Save Save As Field Operator Value Select fil…" at bounding box center [397, 152] width 579 height 267
click at [236, 193] on div "On Premise Licenses (3) Clear Load Save Save As Field Operator Value Select fil…" at bounding box center [397, 152] width 579 height 267
click at [468, 48] on div "Offline Activation" at bounding box center [463, 47] width 44 height 7
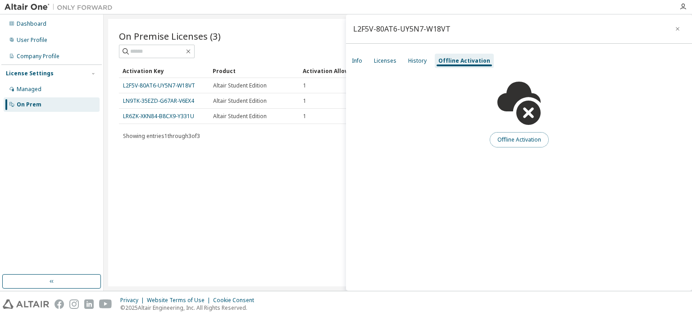
click at [511, 138] on button "Offline Activation" at bounding box center [519, 139] width 59 height 15
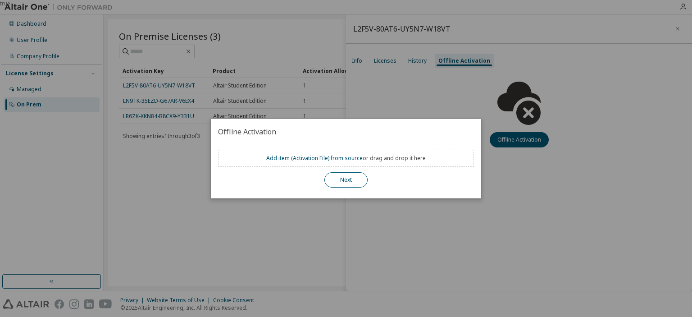
click at [358, 175] on button "Next" at bounding box center [345, 179] width 43 height 15
click at [358, 180] on button "Next" at bounding box center [345, 179] width 43 height 15
click at [431, 229] on div "true" at bounding box center [346, 158] width 692 height 317
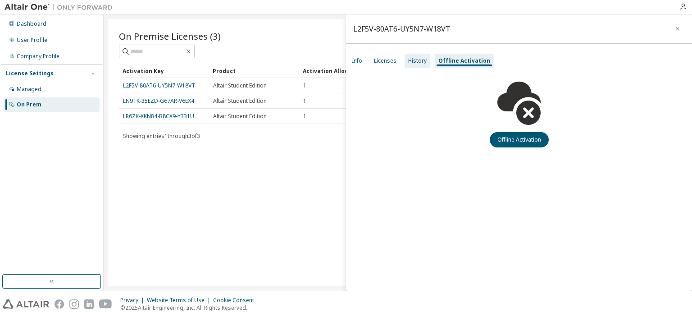
click at [422, 66] on div "History" at bounding box center [417, 61] width 26 height 14
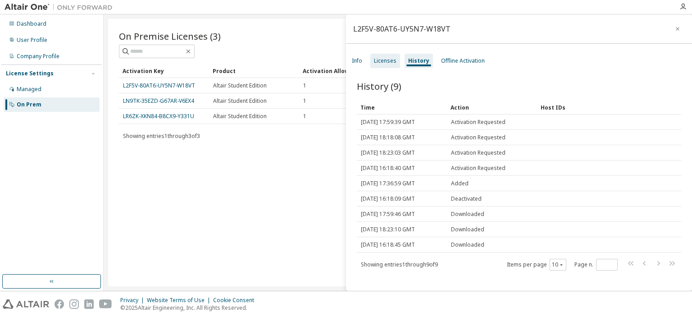
click at [389, 59] on div "Licenses" at bounding box center [385, 60] width 23 height 7
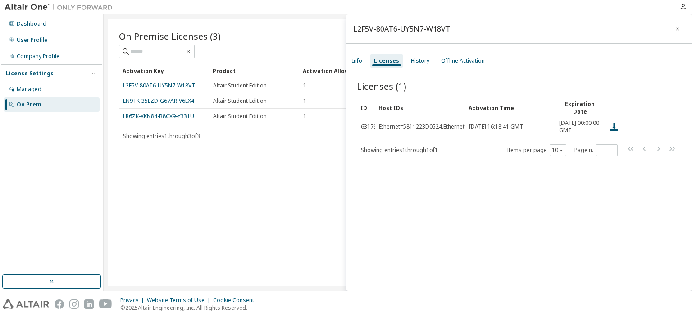
click at [674, 30] on icon "button" at bounding box center [677, 28] width 6 height 7
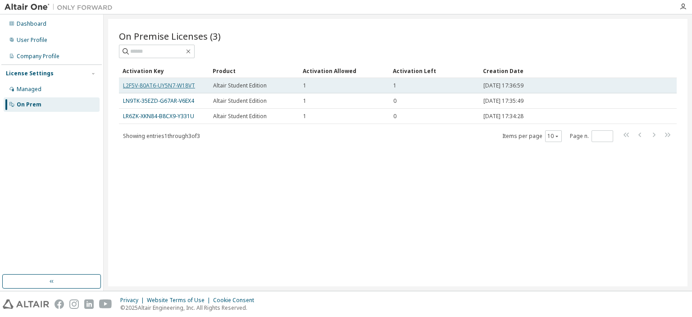
click at [182, 84] on link "L2F5V-80AT6-UY5N7-W18VT" at bounding box center [159, 86] width 72 height 8
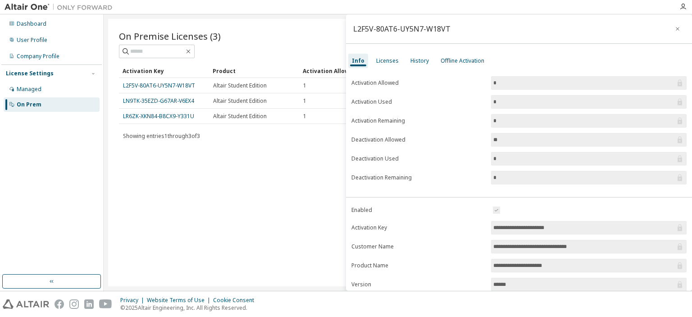
drag, startPoint x: 508, startPoint y: 121, endPoint x: 481, endPoint y: 120, distance: 27.5
click at [481, 120] on form "Activation Allowed * Activation Used * Activation Remaining * Deactivation Allo…" at bounding box center [518, 130] width 335 height 108
drag, startPoint x: 513, startPoint y: 103, endPoint x: 505, endPoint y: 102, distance: 8.6
click at [505, 102] on input "*" at bounding box center [584, 101] width 182 height 9
drag, startPoint x: 500, startPoint y: 140, endPoint x: 479, endPoint y: 140, distance: 20.7
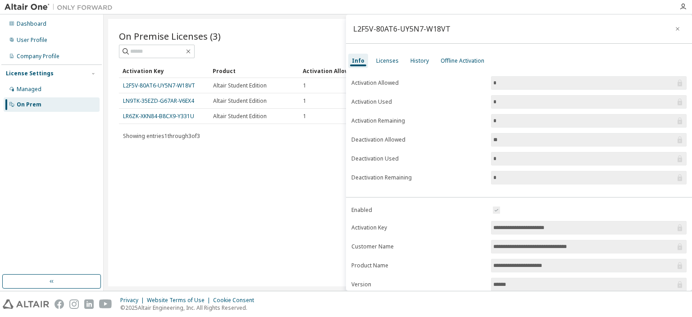
click at [479, 140] on form "Activation Allowed * Activation Used * Activation Remaining * Deactivation Allo…" at bounding box center [518, 130] width 335 height 108
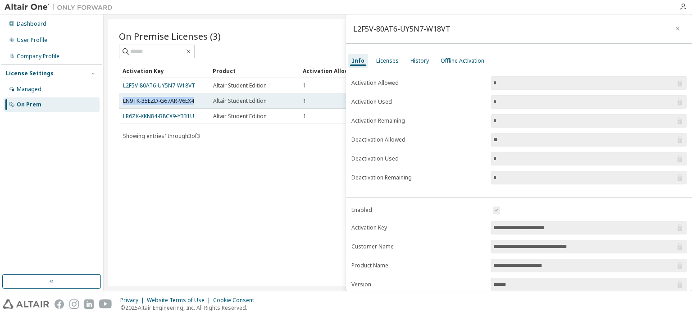
drag, startPoint x: 197, startPoint y: 100, endPoint x: 119, endPoint y: 100, distance: 77.9
click at [119, 100] on td "LN9TK-35EZD-G67AR-V6EX4" at bounding box center [164, 100] width 90 height 15
copy link "LN9TK-35EZD-G67AR-V6EX4"
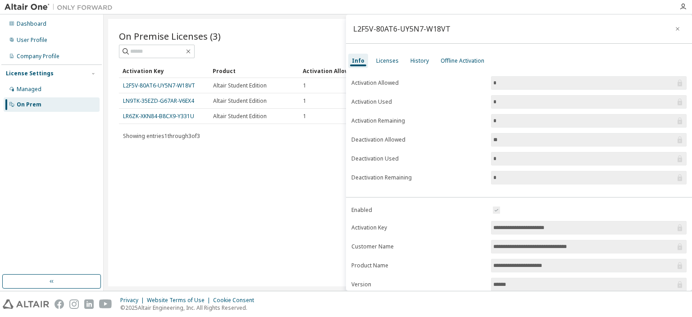
click at [144, 194] on div "On Premise Licenses (3) Clear Load Save Save As Field Operator Value Select fil…" at bounding box center [397, 152] width 579 height 267
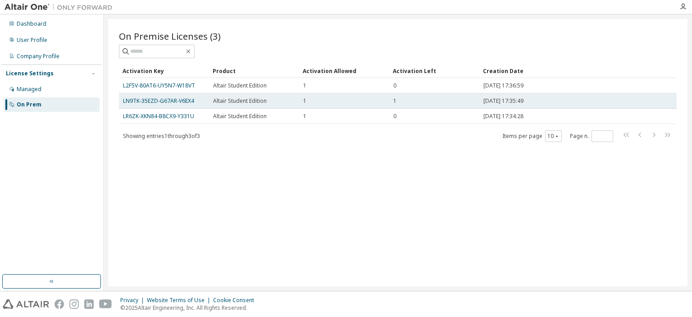
click at [178, 104] on td "LN9TK-35EZD-G67AR-V6EX4" at bounding box center [164, 100] width 90 height 15
click at [178, 97] on link "LN9TK-35EZD-G67AR-V6EX4" at bounding box center [158, 101] width 71 height 8
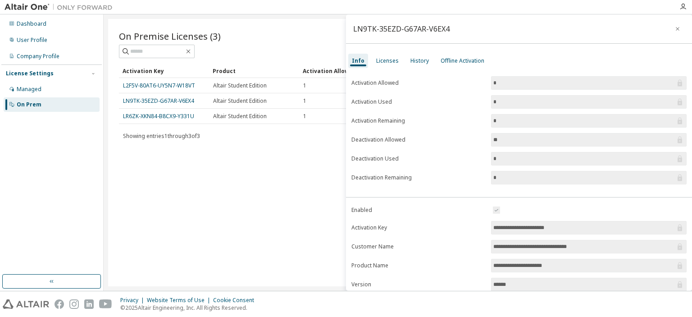
click at [308, 199] on div "On Premise Licenses (3) Clear Load Save Save As Field Operator Value Select fil…" at bounding box center [397, 152] width 579 height 267
click at [309, 197] on div "On Premise Licenses (3) Clear Load Save Save As Field Operator Value Select fil…" at bounding box center [397, 152] width 579 height 267
click at [670, 25] on button "button" at bounding box center [677, 29] width 14 height 14
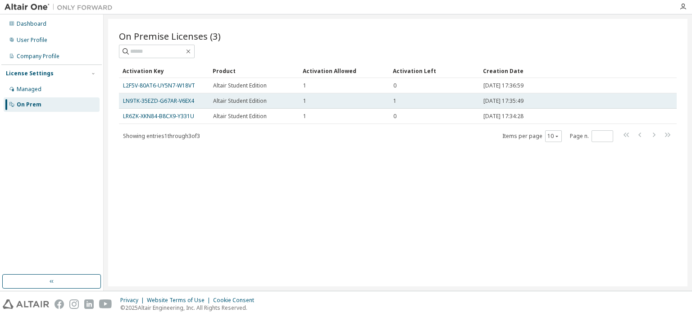
drag, startPoint x: 204, startPoint y: 104, endPoint x: 196, endPoint y: 104, distance: 7.7
click at [201, 104] on div "LN9TK-35EZD-G67AR-V6EX4" at bounding box center [164, 100] width 82 height 7
click at [193, 102] on div "LN9TK-35EZD-G67AR-V6EX4" at bounding box center [164, 100] width 82 height 7
click at [201, 101] on div "LN9TK-35EZD-G67AR-V6EX4" at bounding box center [164, 100] width 82 height 7
drag, startPoint x: 193, startPoint y: 100, endPoint x: 123, endPoint y: 102, distance: 69.4
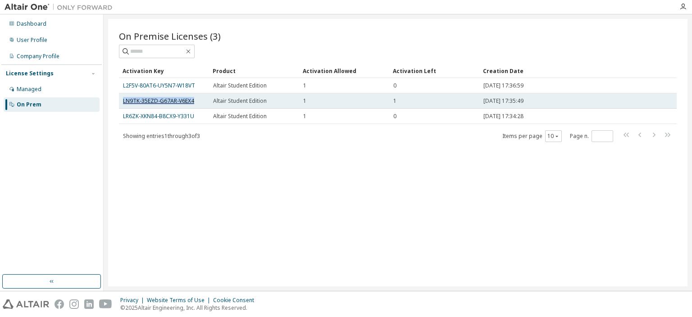
click at [123, 102] on div "LN9TK-35EZD-G67AR-V6EX4" at bounding box center [164, 100] width 82 height 7
copy link "LN9TK-35EZD-G67AR-V6EX4"
